Goal: Check status: Check status

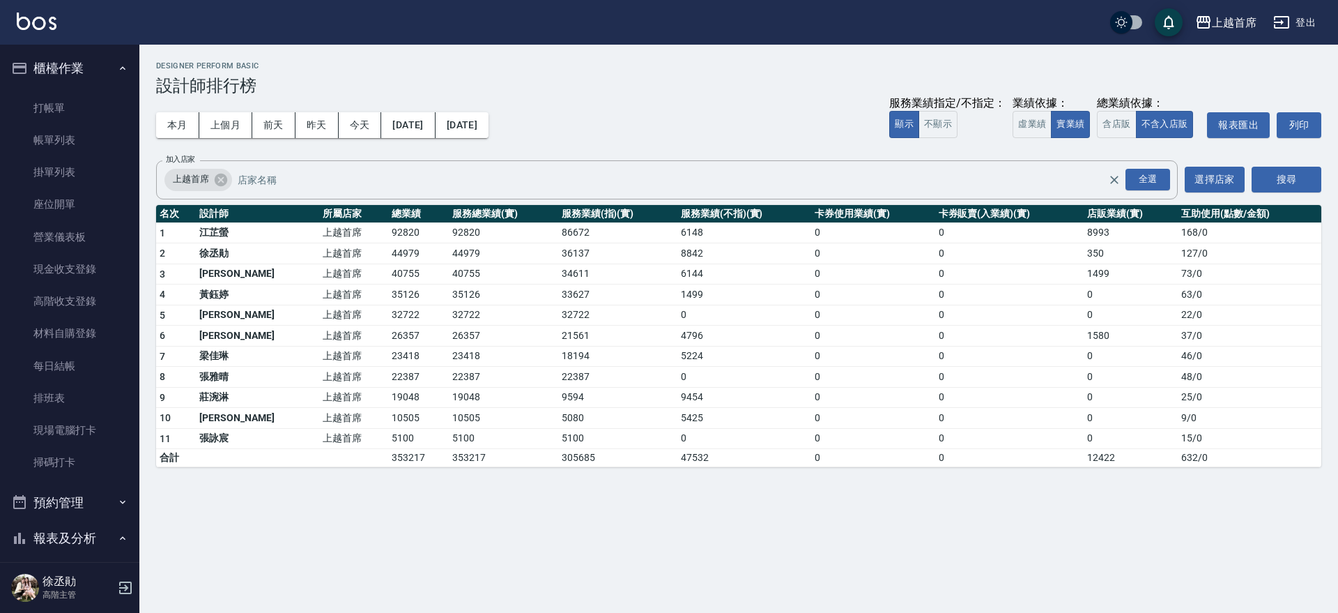
scroll to position [751, 0]
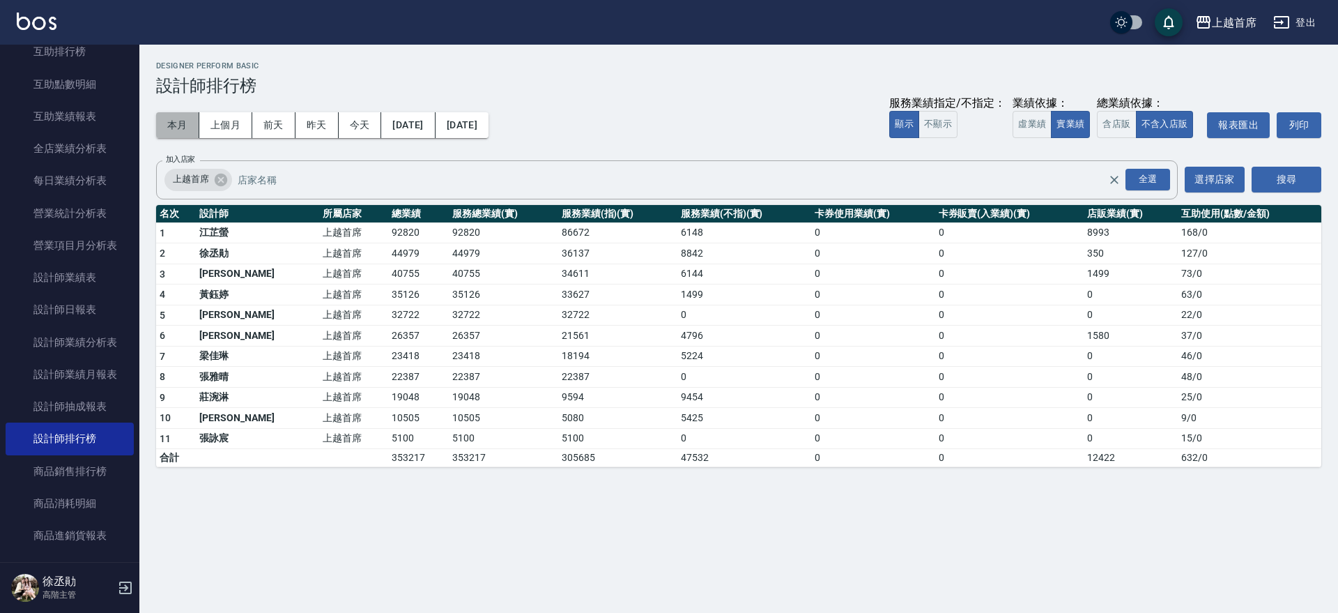
click at [184, 121] on button "本月" at bounding box center [177, 125] width 43 height 26
click at [373, 120] on button "今天" at bounding box center [360, 125] width 43 height 26
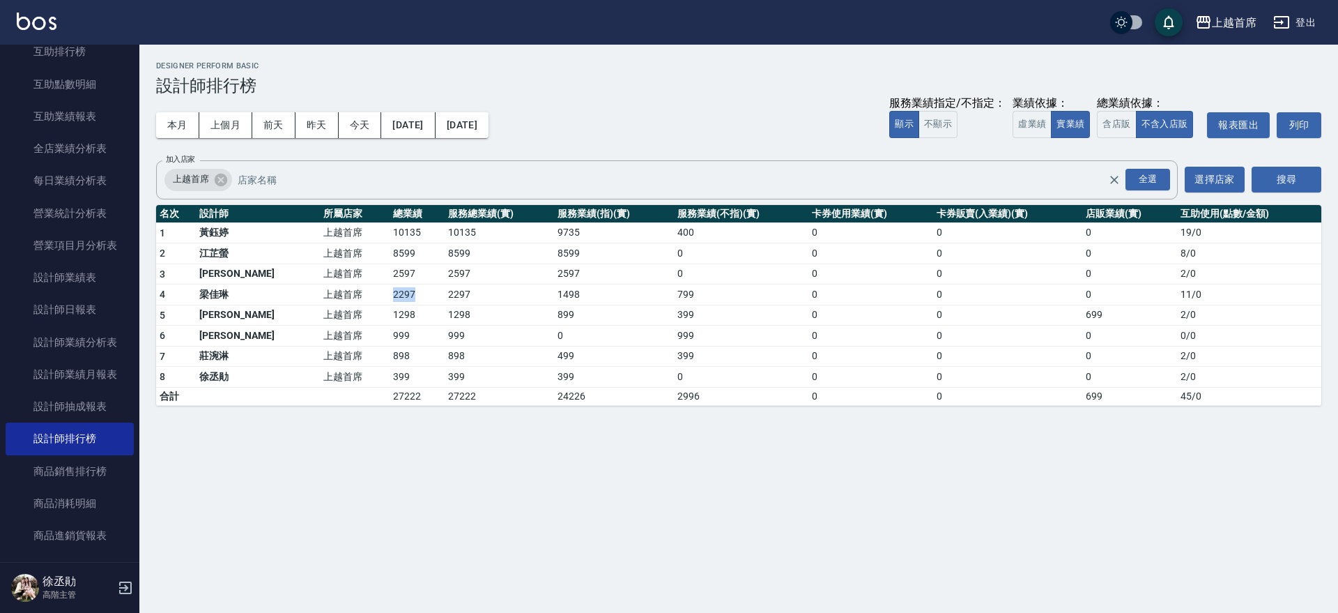
drag, startPoint x: 380, startPoint y: 291, endPoint x: 332, endPoint y: 291, distance: 47.4
click at [332, 291] on tr "4 [PERSON_NAME]首席 2297 2297 1498 799 0 0 0 11 / 0" at bounding box center [738, 294] width 1165 height 21
click at [173, 135] on button "本月" at bounding box center [177, 125] width 43 height 26
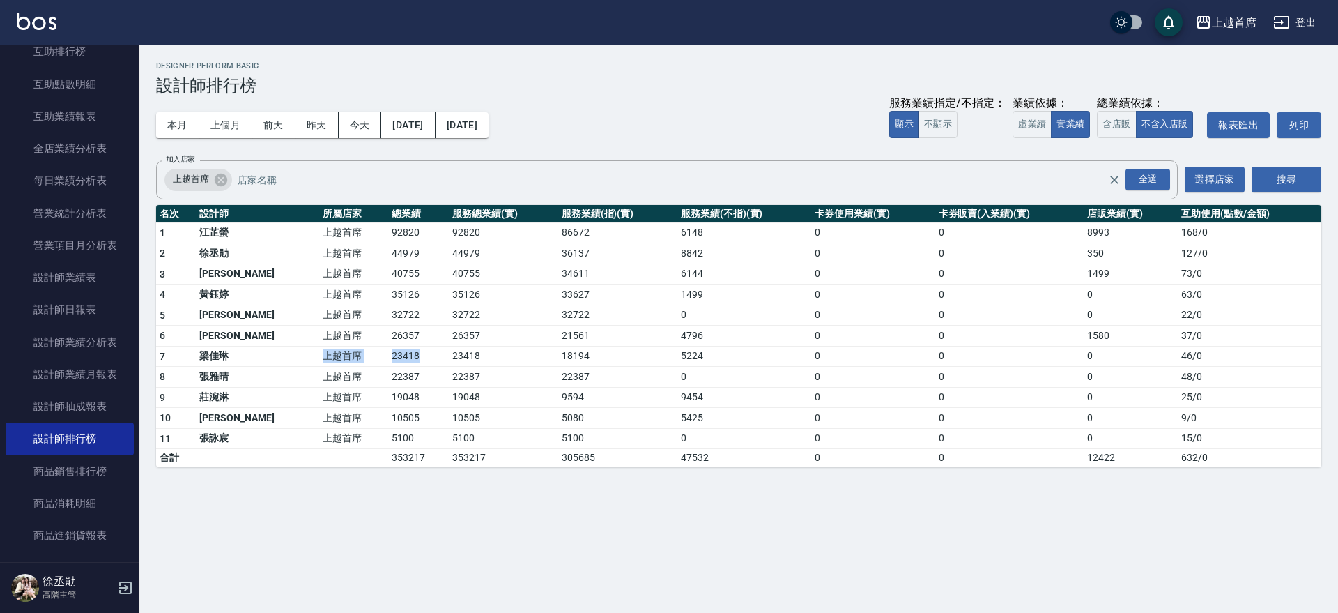
drag, startPoint x: 254, startPoint y: 354, endPoint x: 400, endPoint y: 354, distance: 146.4
click at [400, 354] on tr "7 [PERSON_NAME]首席 23418 23418 18194 5224 0 0 0 46 / 0" at bounding box center [738, 356] width 1165 height 21
click at [405, 354] on td "23418" at bounding box center [418, 356] width 61 height 21
drag, startPoint x: 349, startPoint y: 291, endPoint x: 422, endPoint y: 292, distance: 73.2
click at [422, 292] on tr "4 [PERSON_NAME]首席 35126 35126 33627 1499 0 0 0 63 / 0" at bounding box center [738, 294] width 1165 height 21
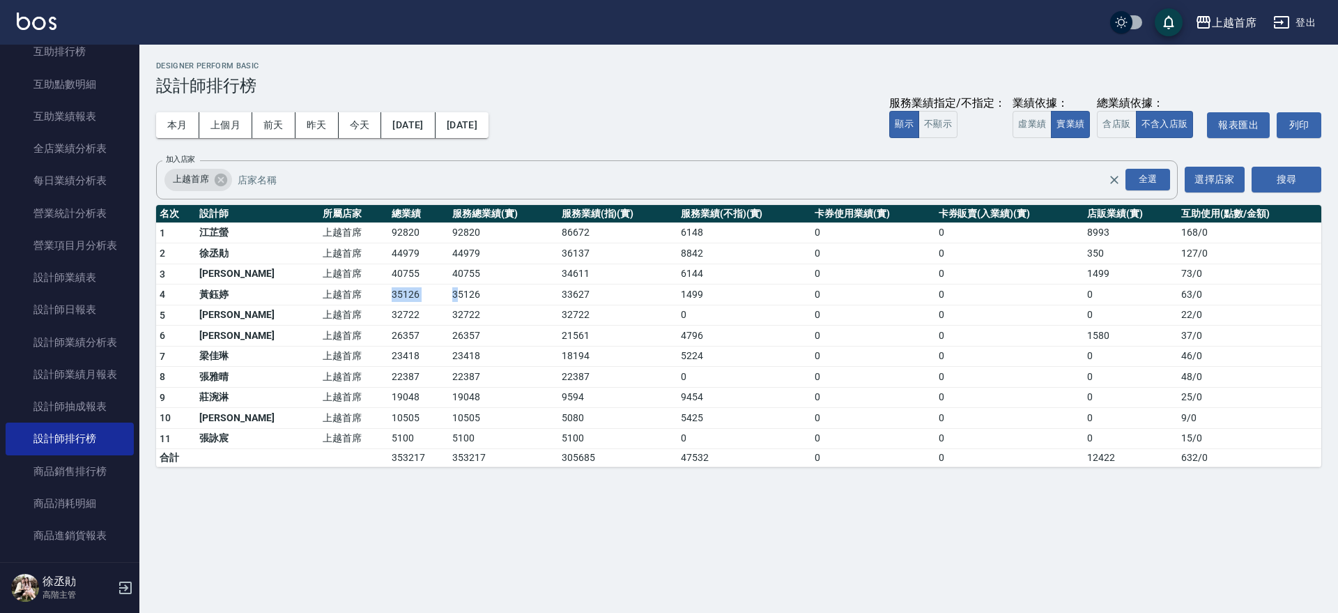
click at [449, 292] on td "35126" at bounding box center [503, 294] width 109 height 21
drag, startPoint x: 347, startPoint y: 349, endPoint x: 397, endPoint y: 352, distance: 49.6
click at [397, 352] on tr "7 [PERSON_NAME]首席 23418 23418 18194 5224 0 0 0 46 / 0" at bounding box center [738, 356] width 1165 height 21
click at [397, 352] on td "23418" at bounding box center [418, 356] width 61 height 21
drag, startPoint x: 339, startPoint y: 334, endPoint x: 408, endPoint y: 335, distance: 69.0
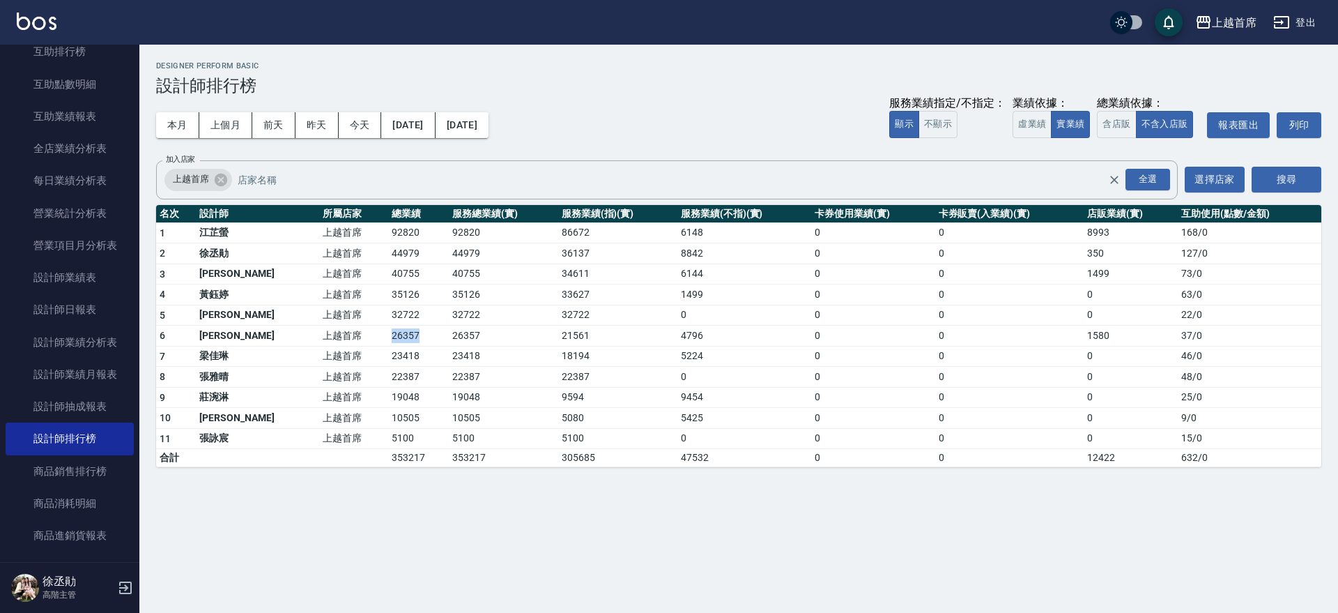
click at [406, 335] on tr "6 [PERSON_NAME] 上越首席 26357 26357 21561 4796 0 0 1580 37 / 0" at bounding box center [738, 336] width 1165 height 21
click at [408, 335] on td "26357" at bounding box center [418, 336] width 61 height 21
drag, startPoint x: 332, startPoint y: 314, endPoint x: 383, endPoint y: 314, distance: 51.6
click at [383, 314] on tr "5 [PERSON_NAME]好 上越首席 32722 32722 32722 0 0 0 0 22 / 0" at bounding box center [738, 315] width 1165 height 21
click at [389, 314] on td "32722" at bounding box center [418, 315] width 61 height 21
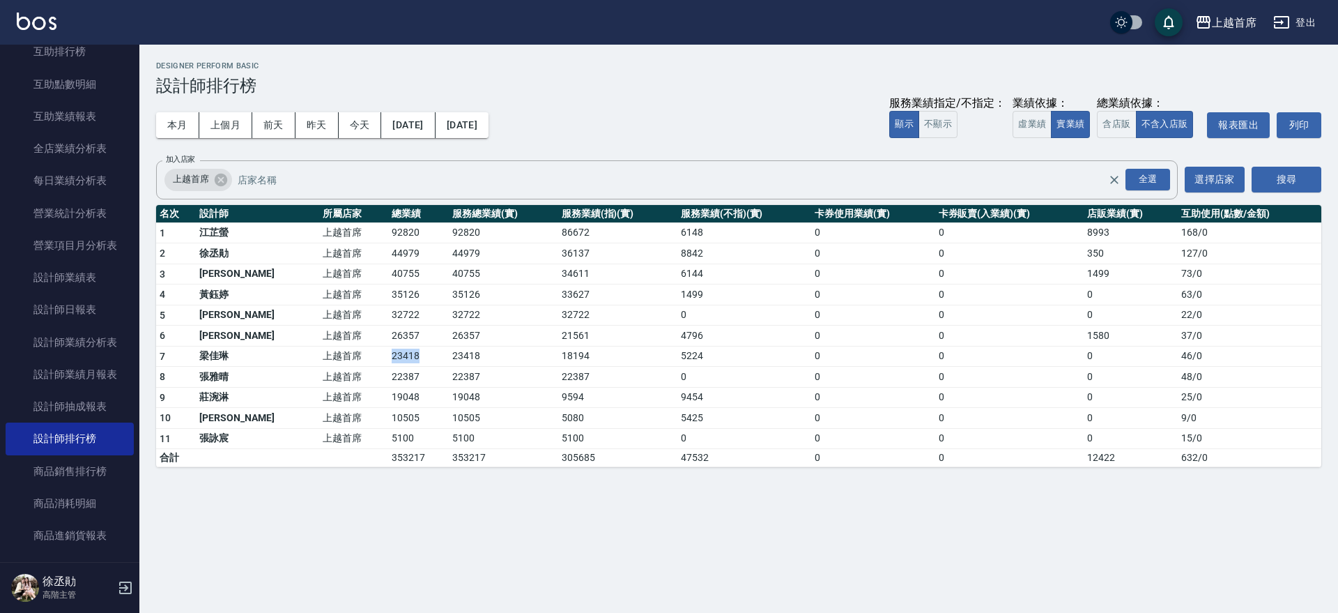
drag, startPoint x: 338, startPoint y: 353, endPoint x: 387, endPoint y: 353, distance: 48.8
click at [387, 353] on tr "7 [PERSON_NAME]首席 23418 23418 18194 5224 0 0 0 46 / 0" at bounding box center [738, 356] width 1165 height 21
click at [390, 351] on td "23418" at bounding box center [418, 356] width 61 height 21
drag, startPoint x: 348, startPoint y: 339, endPoint x: 390, endPoint y: 337, distance: 42.6
click at [388, 337] on tr "6 [PERSON_NAME] 上越首席 26357 26357 21561 4796 0 0 1580 37 / 0" at bounding box center [738, 336] width 1165 height 21
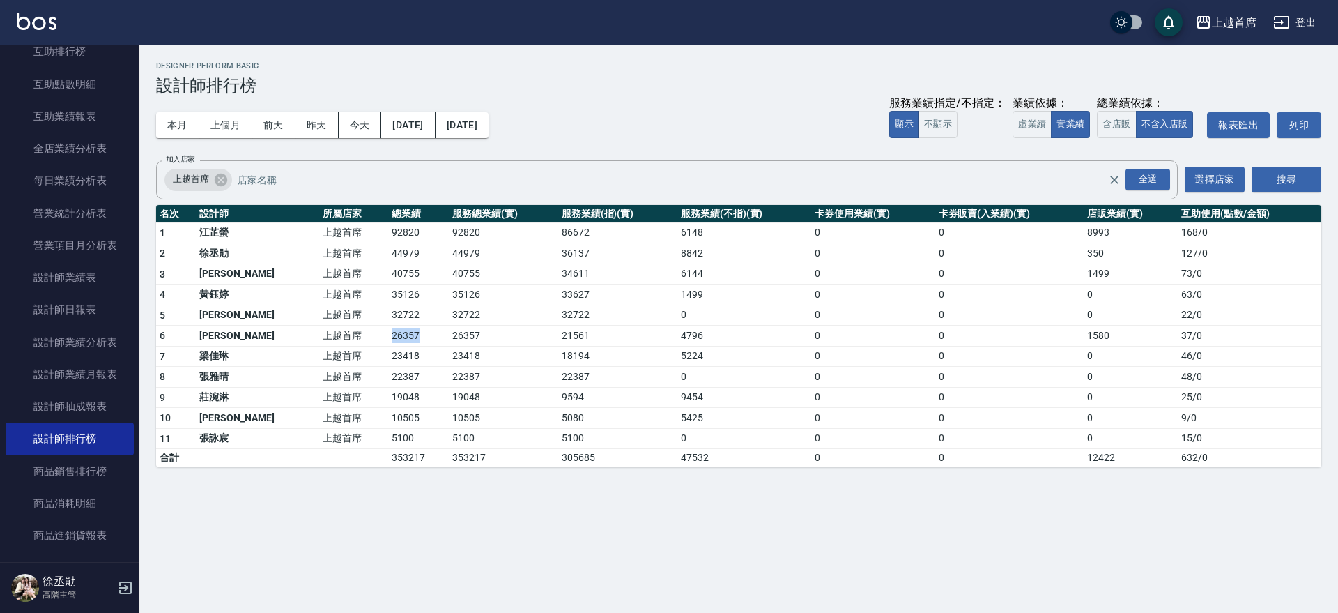
click at [391, 337] on td "26357" at bounding box center [418, 336] width 61 height 21
drag, startPoint x: 351, startPoint y: 312, endPoint x: 390, endPoint y: 312, distance: 39.0
click at [390, 312] on td "32722" at bounding box center [418, 315] width 61 height 21
drag, startPoint x: 349, startPoint y: 294, endPoint x: 397, endPoint y: 293, distance: 48.1
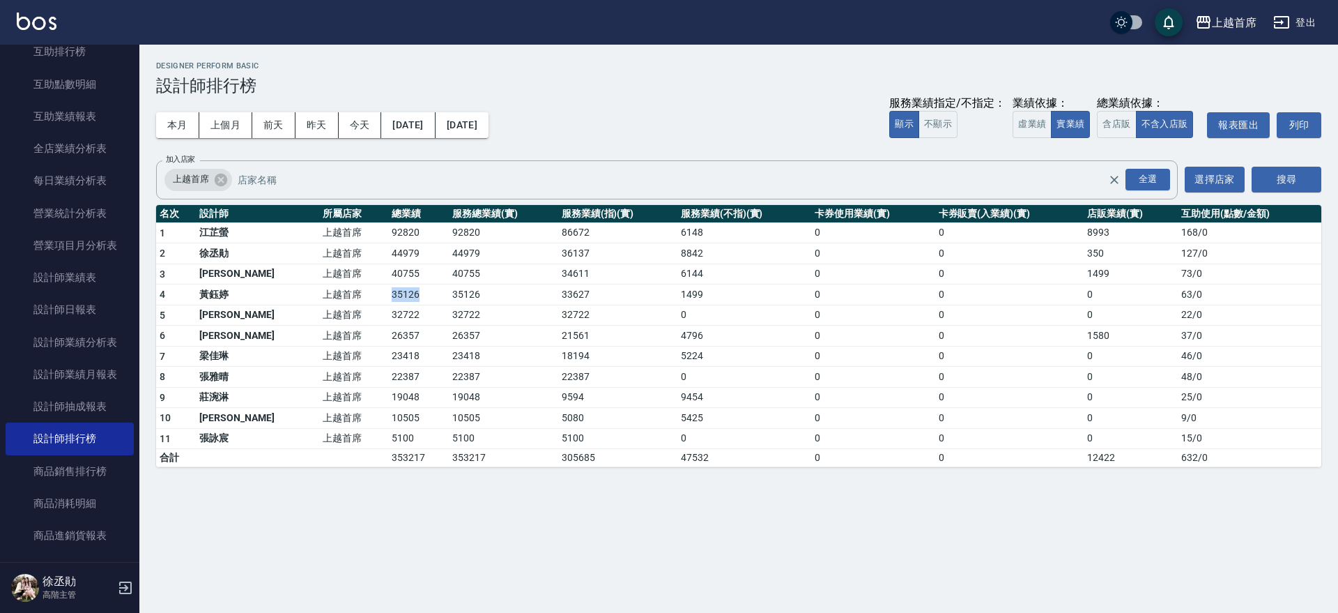
click at [397, 293] on tr "4 [PERSON_NAME]首席 35126 35126 33627 1499 0 0 0 63 / 0" at bounding box center [738, 294] width 1165 height 21
click at [397, 293] on td "35126" at bounding box center [418, 294] width 61 height 21
